Goal: Transaction & Acquisition: Purchase product/service

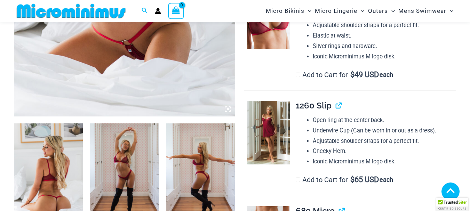
scroll to position [278, 0]
type input "**********"
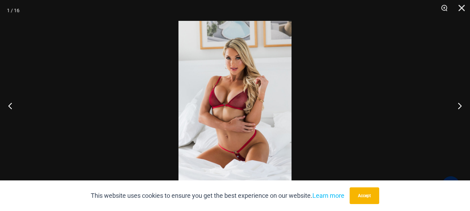
click at [140, 54] on div at bounding box center [235, 105] width 470 height 211
click at [250, 114] on img at bounding box center [234, 105] width 113 height 169
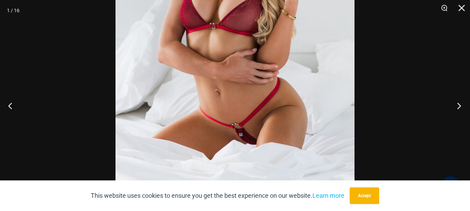
click at [459, 104] on button "Next" at bounding box center [457, 105] width 26 height 35
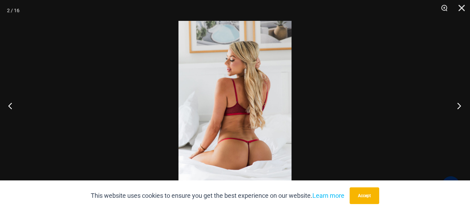
click at [459, 104] on button "Next" at bounding box center [457, 105] width 26 height 35
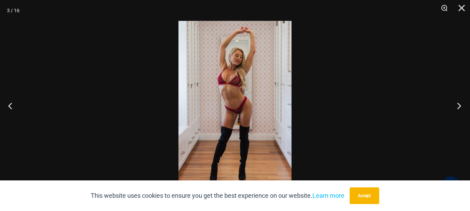
click at [459, 104] on button "Next" at bounding box center [457, 105] width 26 height 35
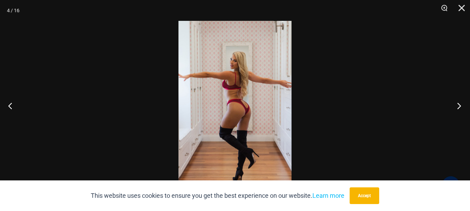
click at [459, 104] on button "Next" at bounding box center [457, 105] width 26 height 35
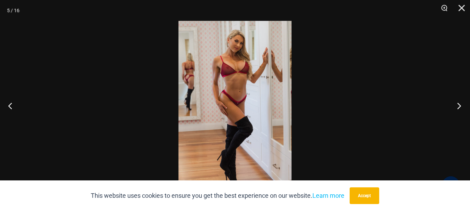
click at [459, 104] on button "Next" at bounding box center [457, 105] width 26 height 35
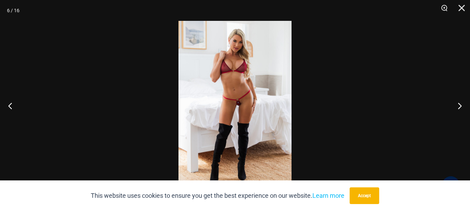
click at [271, 104] on img at bounding box center [234, 105] width 113 height 169
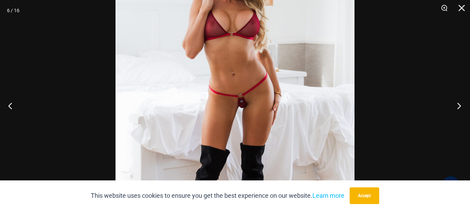
click at [457, 105] on button "Next" at bounding box center [457, 105] width 26 height 35
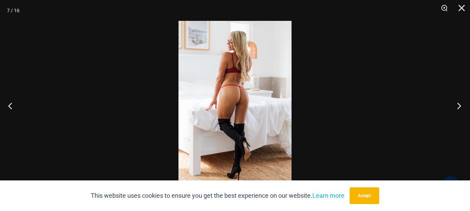
click at [457, 105] on button "Next" at bounding box center [457, 105] width 26 height 35
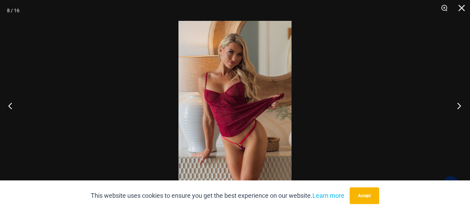
click at [455, 104] on button "Next" at bounding box center [457, 105] width 26 height 35
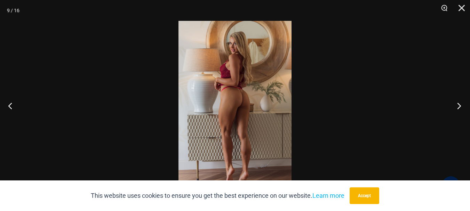
click at [455, 104] on button "Next" at bounding box center [457, 105] width 26 height 35
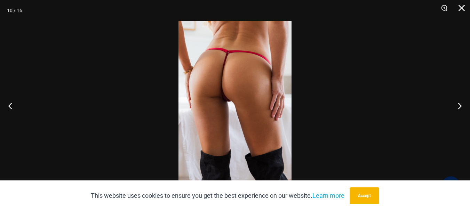
click at [249, 98] on img at bounding box center [234, 105] width 113 height 169
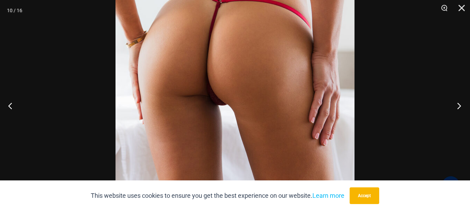
click at [461, 105] on button "Next" at bounding box center [457, 105] width 26 height 35
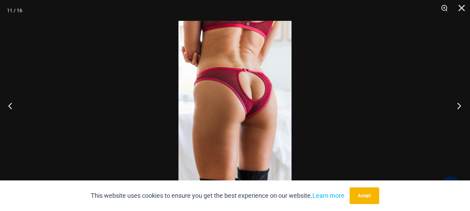
click at [455, 104] on button "Next" at bounding box center [457, 105] width 26 height 35
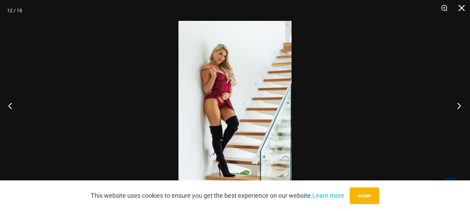
click at [455, 104] on button "Next" at bounding box center [457, 105] width 26 height 35
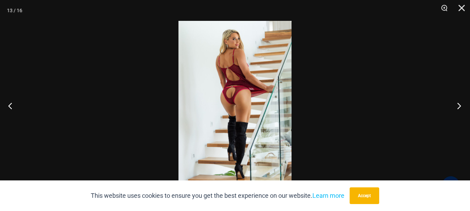
click at [455, 104] on button "Next" at bounding box center [457, 105] width 26 height 35
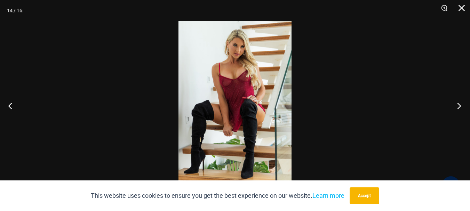
click at [455, 104] on button "Next" at bounding box center [457, 105] width 26 height 35
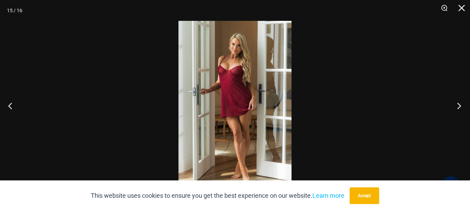
click at [455, 104] on button "Next" at bounding box center [457, 105] width 26 height 35
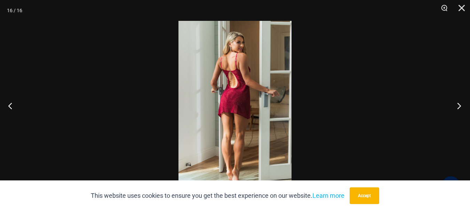
click at [455, 104] on button "Next" at bounding box center [457, 105] width 26 height 35
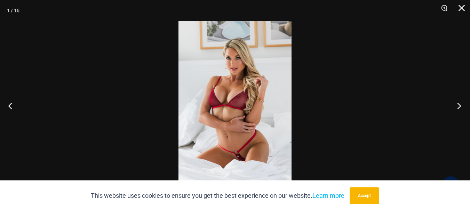
click at [455, 104] on button "Next" at bounding box center [457, 105] width 26 height 35
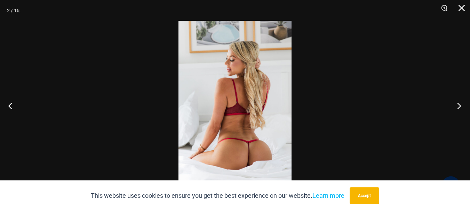
click at [455, 104] on button "Next" at bounding box center [457, 105] width 26 height 35
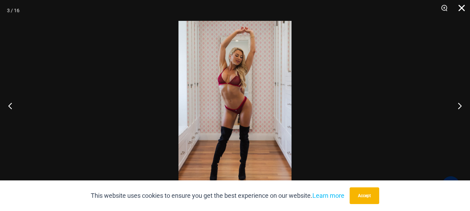
click at [462, 9] on button "Close" at bounding box center [458, 10] width 17 height 21
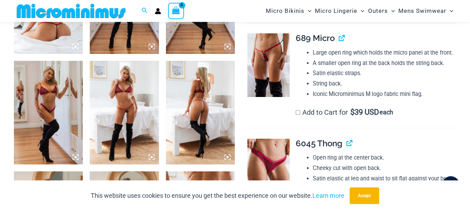
scroll to position [452, 0]
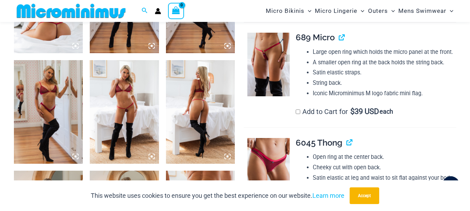
click at [271, 86] on img at bounding box center [268, 65] width 42 height 64
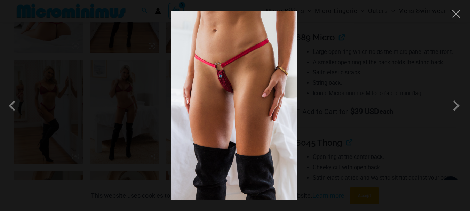
click at [237, 88] on img at bounding box center [234, 106] width 126 height 190
click at [457, 103] on span at bounding box center [456, 105] width 21 height 21
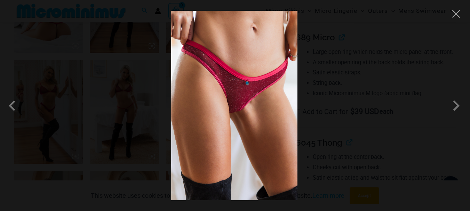
click at [234, 103] on img at bounding box center [234, 106] width 126 height 190
click at [455, 106] on span at bounding box center [456, 105] width 21 height 21
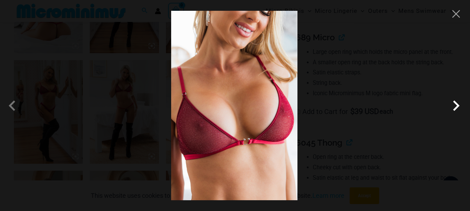
click at [454, 106] on span at bounding box center [456, 105] width 21 height 21
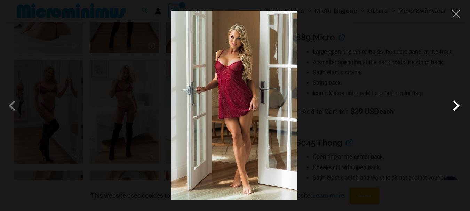
click at [456, 106] on span at bounding box center [456, 105] width 21 height 21
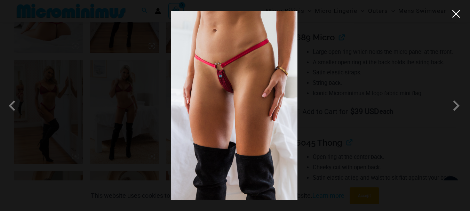
click at [455, 16] on button "Close" at bounding box center [456, 14] width 10 height 10
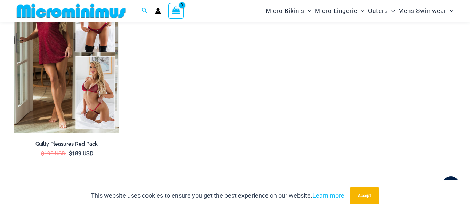
scroll to position [1009, 0]
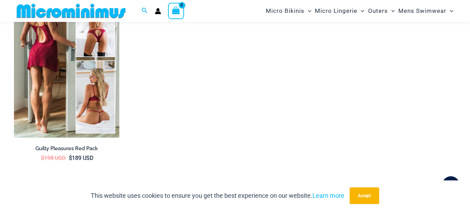
click at [106, 109] on img at bounding box center [66, 59] width 105 height 158
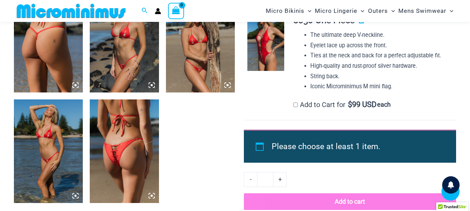
scroll to position [515, 0]
